Goal: Browse casually

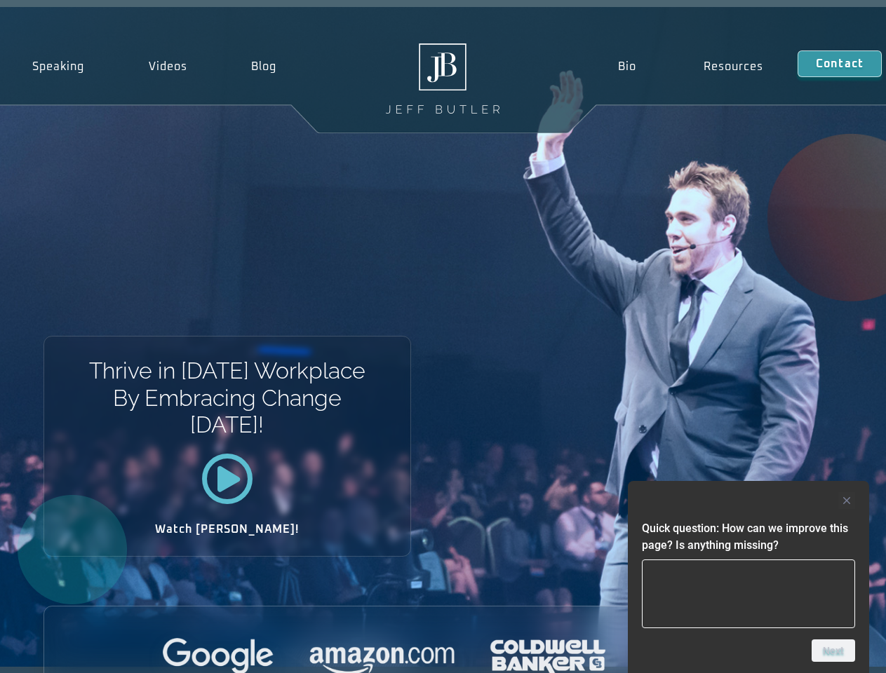
click at [443, 337] on div "Thrive in [DATE] Workplace By Embracing Change [DATE]! Watch [PERSON_NAME]!" at bounding box center [443, 337] width 886 height 660
click at [748, 501] on div at bounding box center [748, 500] width 213 height 17
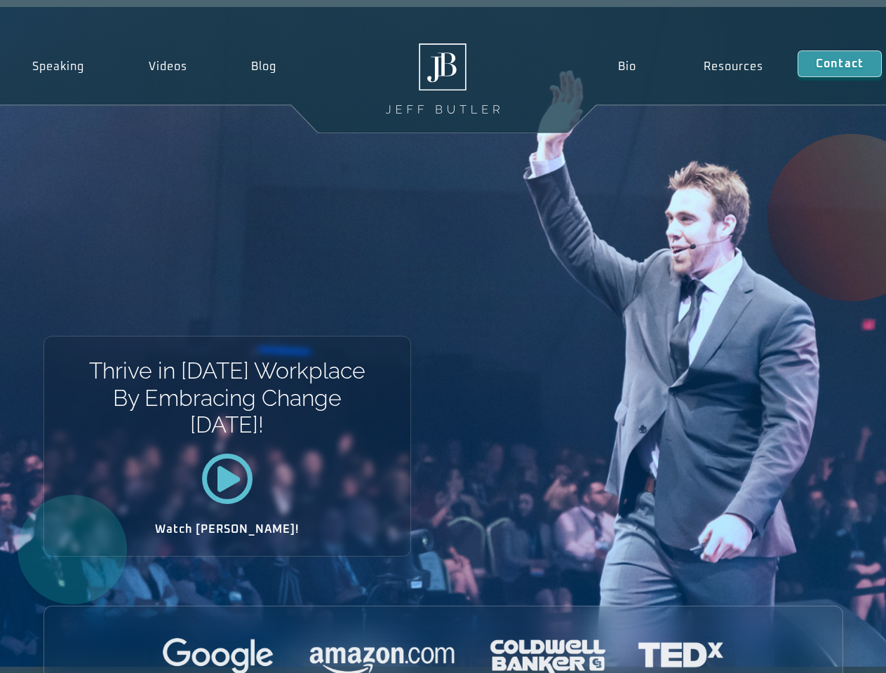
click at [833, 651] on div at bounding box center [443, 657] width 798 height 39
